Goal: Check status: Check status

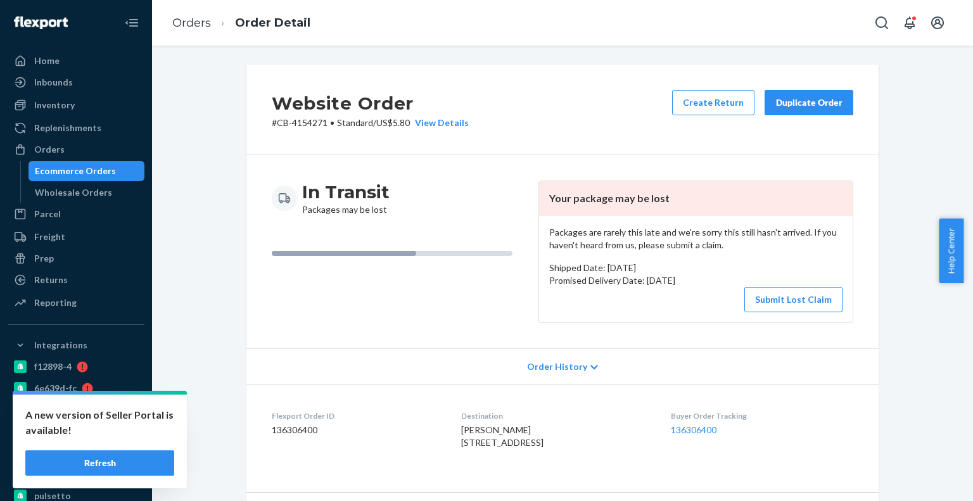
click at [84, 177] on div "Ecommerce Orders" at bounding box center [75, 171] width 81 height 13
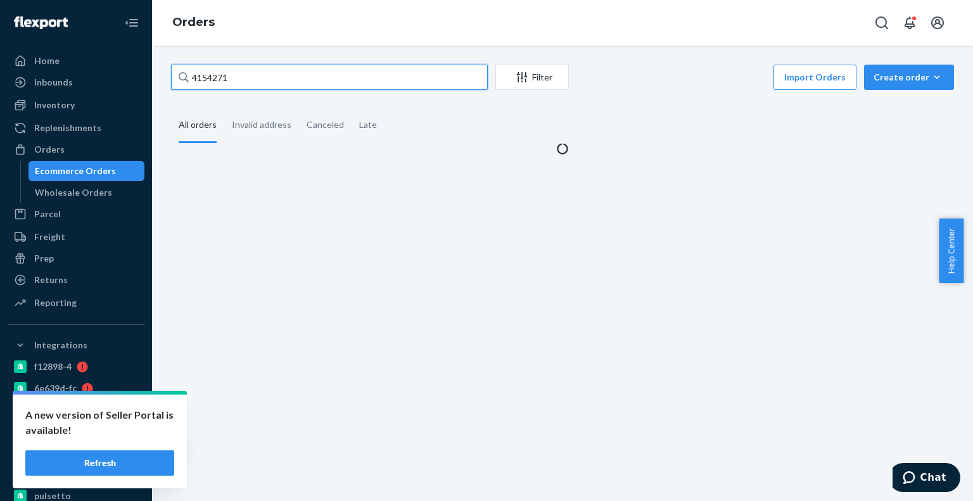
click at [242, 78] on input "4154271" at bounding box center [329, 77] width 317 height 25
paste input "96023"
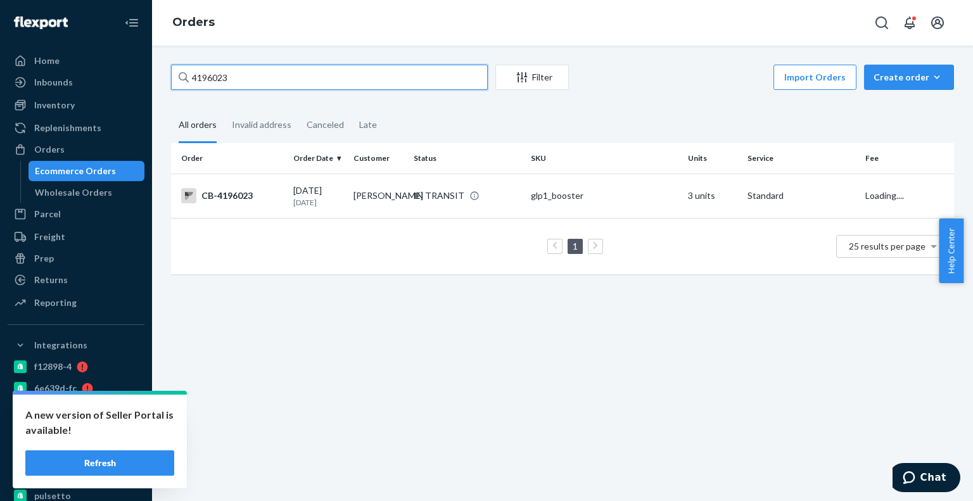
type input "4196023"
click at [400, 208] on td "[PERSON_NAME]" at bounding box center [379, 196] width 60 height 44
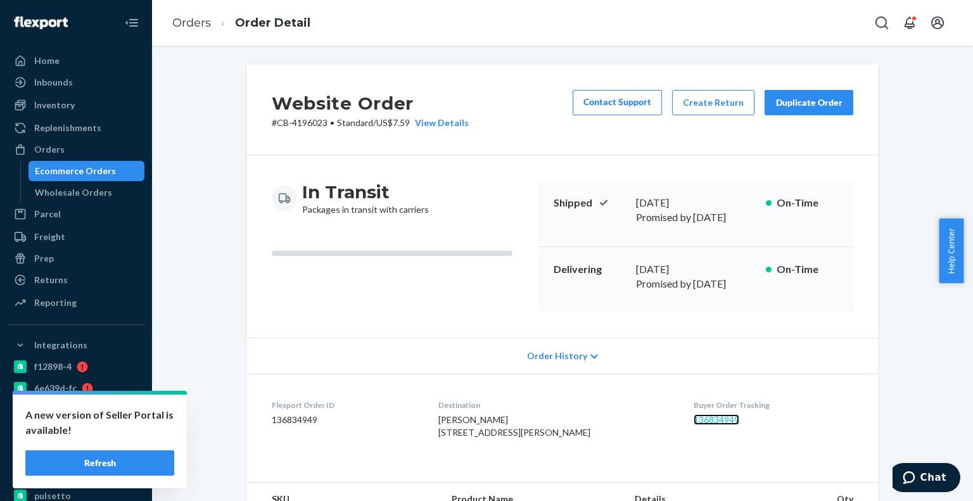
click at [694, 414] on link "136834949" at bounding box center [717, 419] width 46 height 11
